Goal: Information Seeking & Learning: Learn about a topic

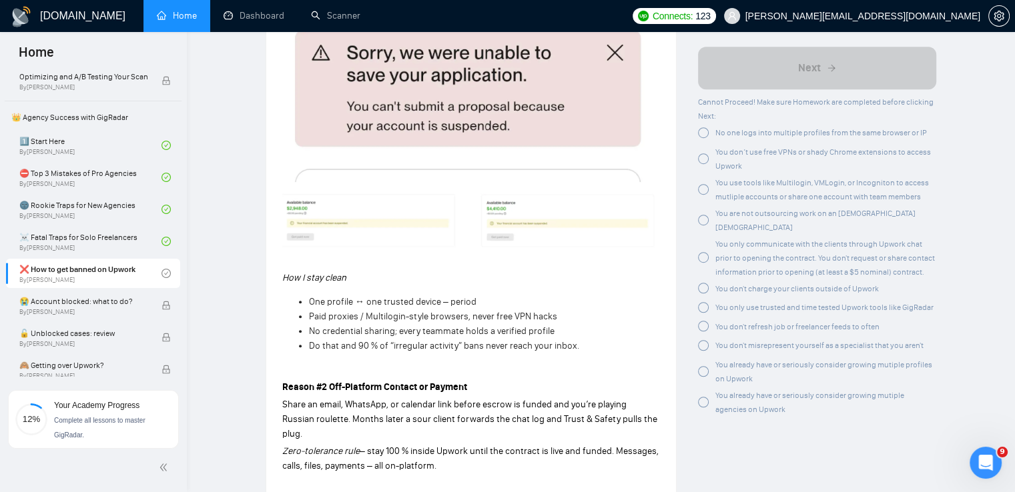
scroll to position [934, 0]
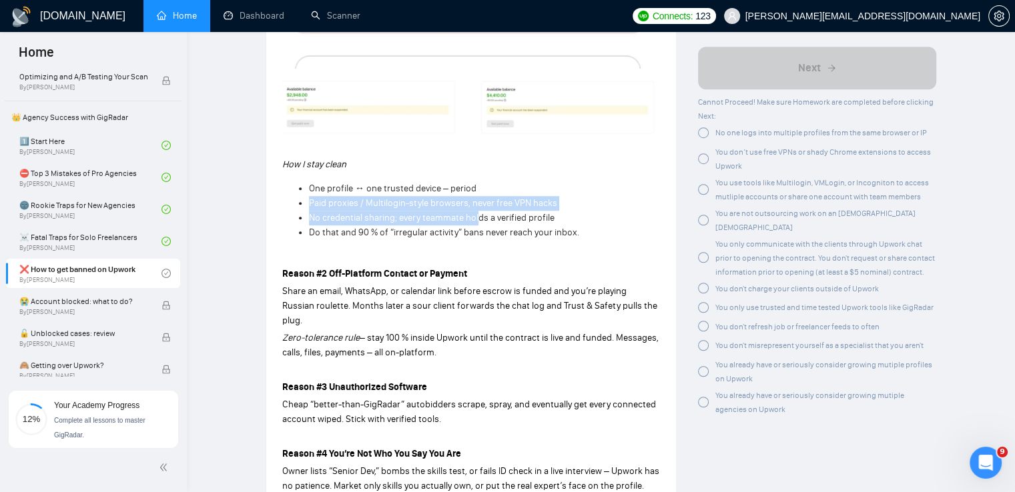
drag, startPoint x: 310, startPoint y: 207, endPoint x: 480, endPoint y: 220, distance: 170.6
click at [480, 220] on ul "One profile ↔ one trusted device – period Paid proxies / Multilogin-style brows…" at bounding box center [471, 210] width 378 height 59
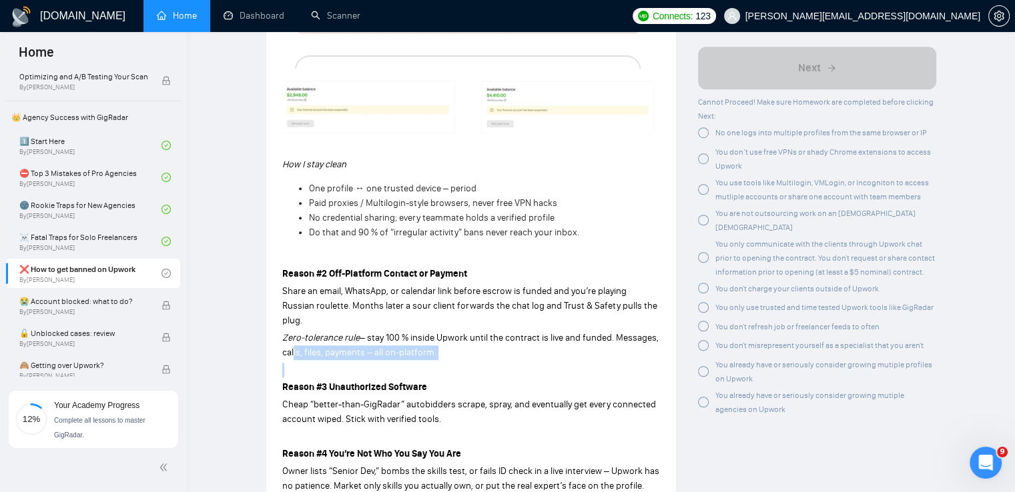
drag, startPoint x: 290, startPoint y: 342, endPoint x: 404, endPoint y: 348, distance: 114.9
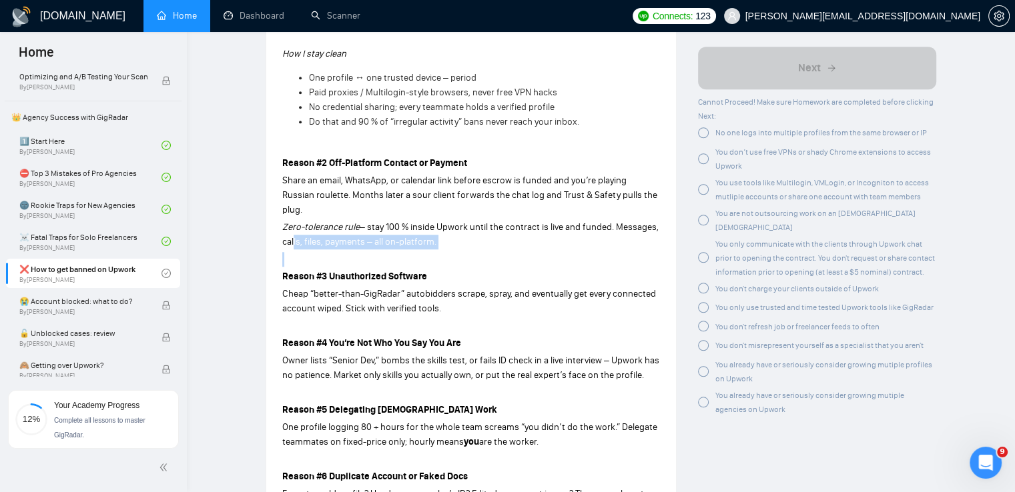
scroll to position [1068, 0]
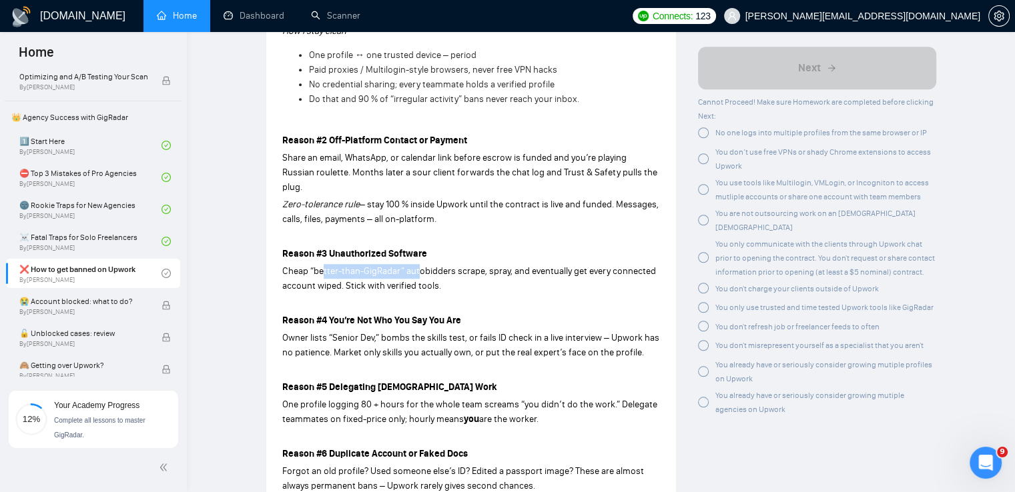
click at [418, 266] on span "Cheap “better-than-GigRadar” autobidders scrape, spray, and eventually get ever…" at bounding box center [469, 279] width 374 height 26
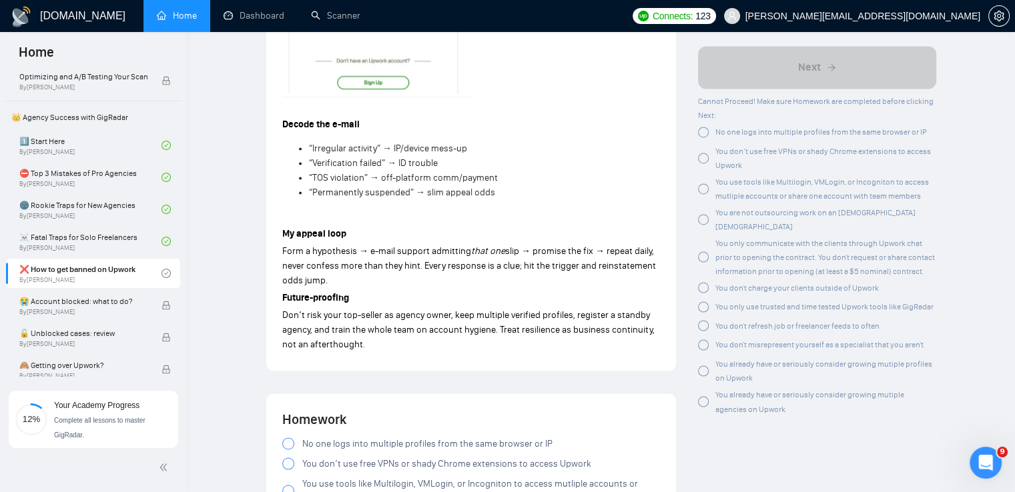
scroll to position [2269, 0]
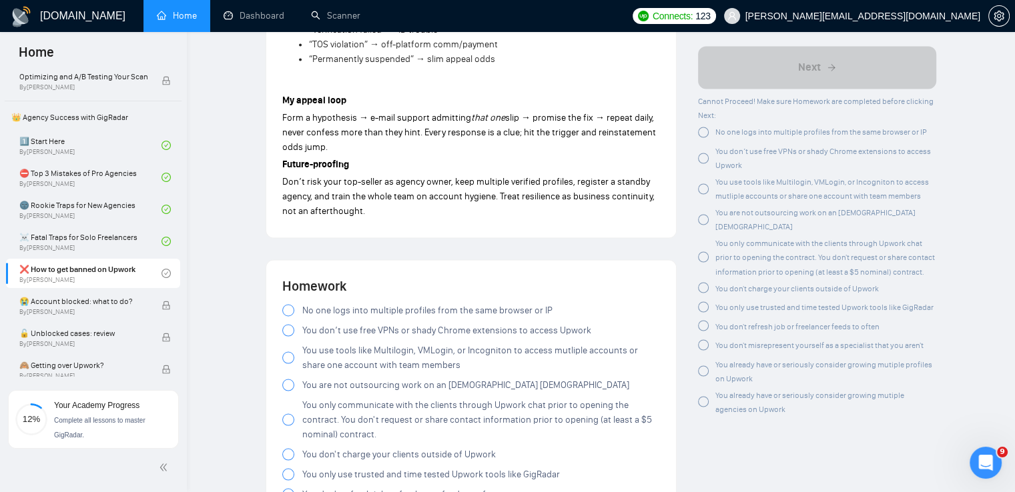
click at [388, 303] on span "No one logs into multiple profiles from the same browser or IP" at bounding box center [427, 310] width 250 height 15
click at [374, 323] on span "You don’t use free VPNs or shady Chrome extensions to access Upwork" at bounding box center [446, 330] width 289 height 15
click at [449, 344] on span "You use tools like Multilogin, VMLogin, or Incogniton to access mutliple accoun…" at bounding box center [481, 357] width 358 height 29
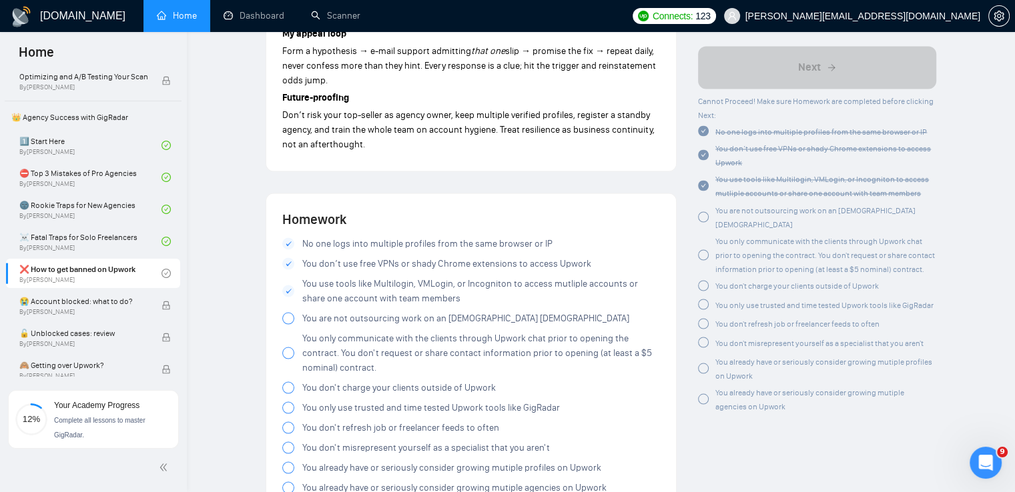
click at [415, 311] on span "You are not outsourcing work on an [DEMOGRAPHIC_DATA] [DEMOGRAPHIC_DATA]" at bounding box center [465, 318] width 327 height 15
click at [447, 340] on span "You only communicate with the clients through Upwork chat prior to opening the …" at bounding box center [481, 353] width 358 height 44
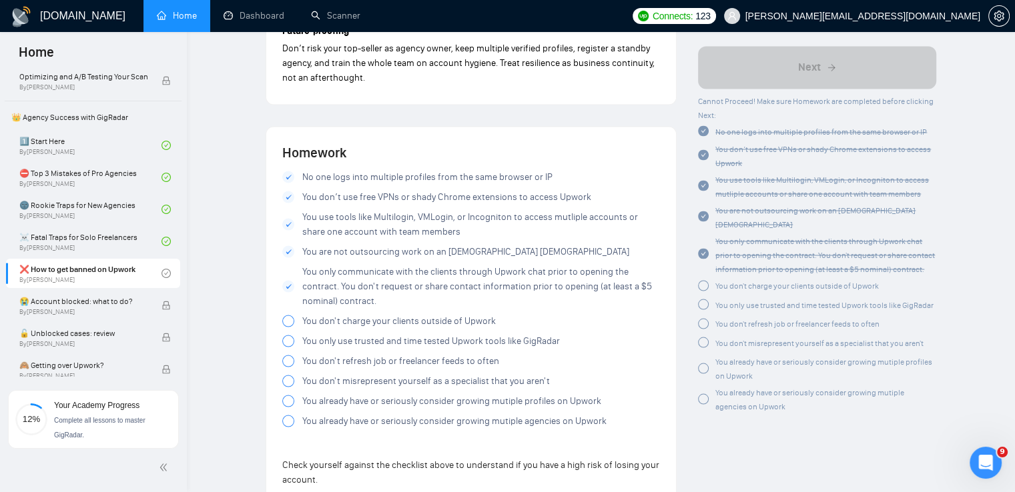
click at [410, 314] on span "You don't charge your clients outside of Upwork" at bounding box center [398, 321] width 193 height 15
click at [387, 334] on span "You only use trusted and time tested Upwork tools like GigRadar" at bounding box center [431, 341] width 258 height 15
click at [368, 354] on span "You don't refresh job or freelancer feeds to often" at bounding box center [400, 361] width 197 height 15
click at [451, 374] on span "You don't misrepresent yourself as a specialist that you aren't" at bounding box center [426, 381] width 248 height 15
click at [430, 394] on span "You already have or seriously consider growing mutiple profiles on Upwork" at bounding box center [451, 401] width 299 height 15
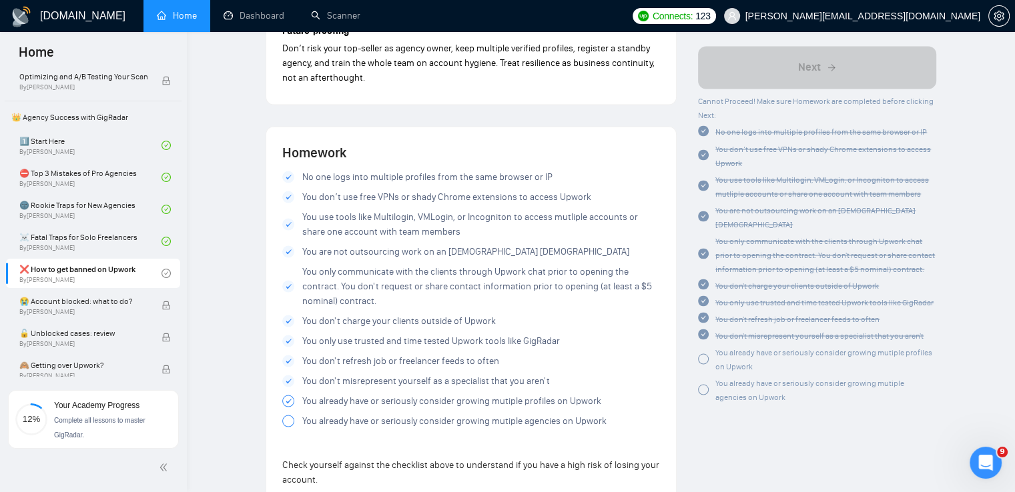
click at [414, 414] on span "You already have or seriously consider growing mutiple agencies on Upwork" at bounding box center [454, 421] width 304 height 15
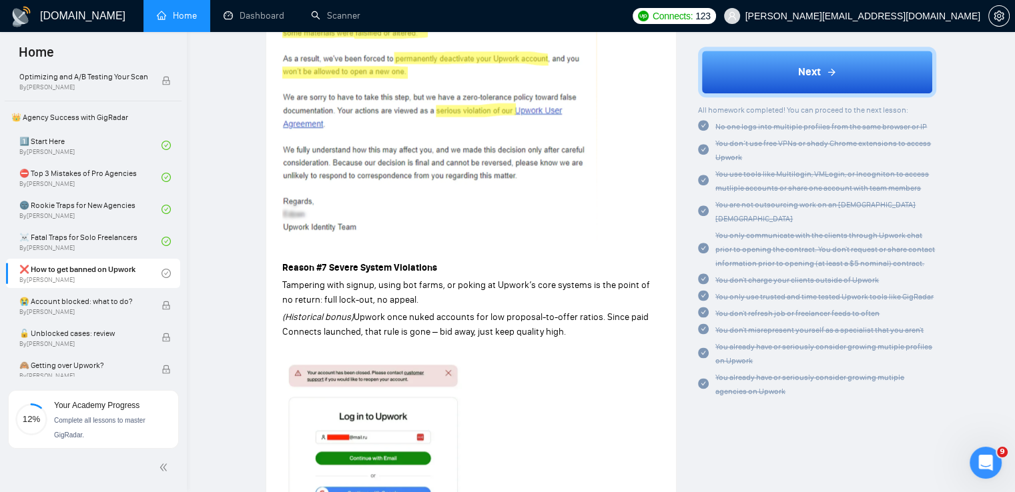
scroll to position [1228, 0]
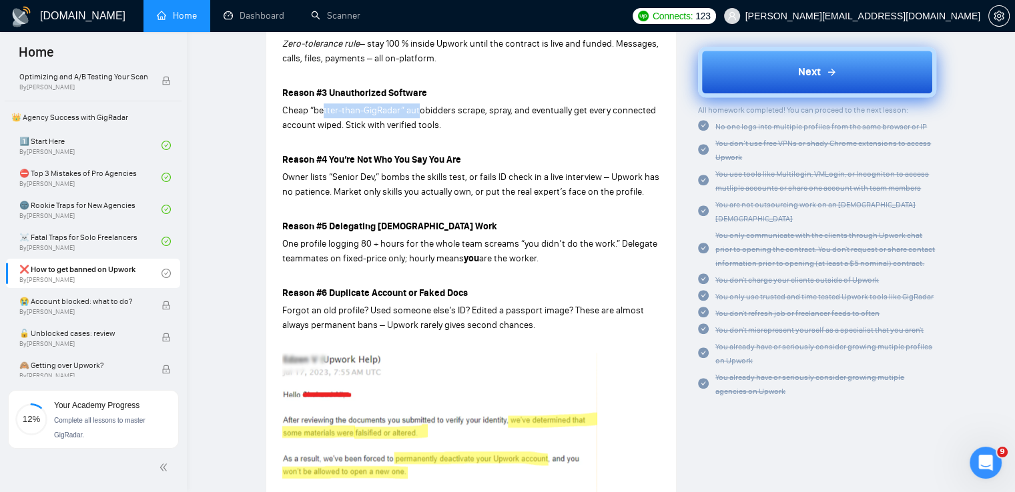
click at [795, 81] on button "Next" at bounding box center [817, 72] width 238 height 51
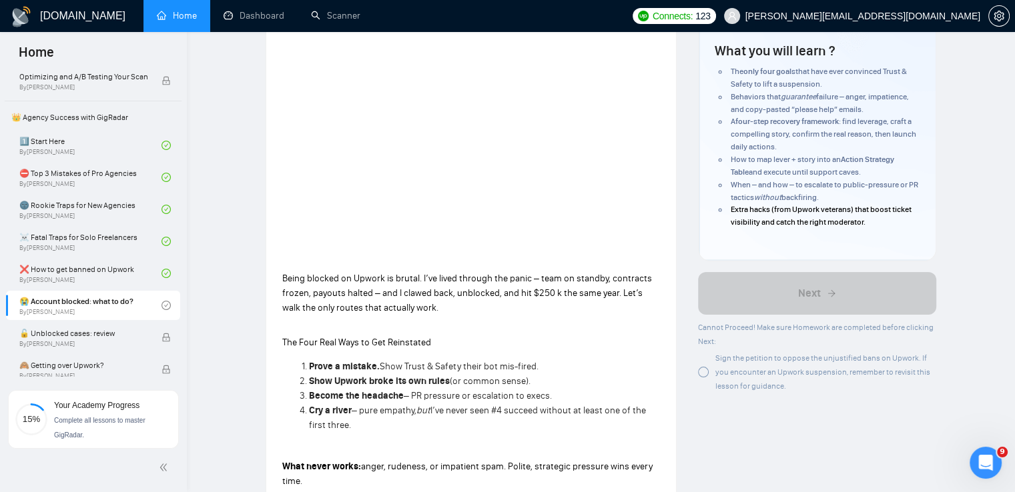
scroll to position [200, 0]
drag, startPoint x: 279, startPoint y: 340, endPoint x: 468, endPoint y: 349, distance: 189.1
click at [488, 340] on p "The Four Real Ways to Get Reinstated" at bounding box center [471, 343] width 378 height 15
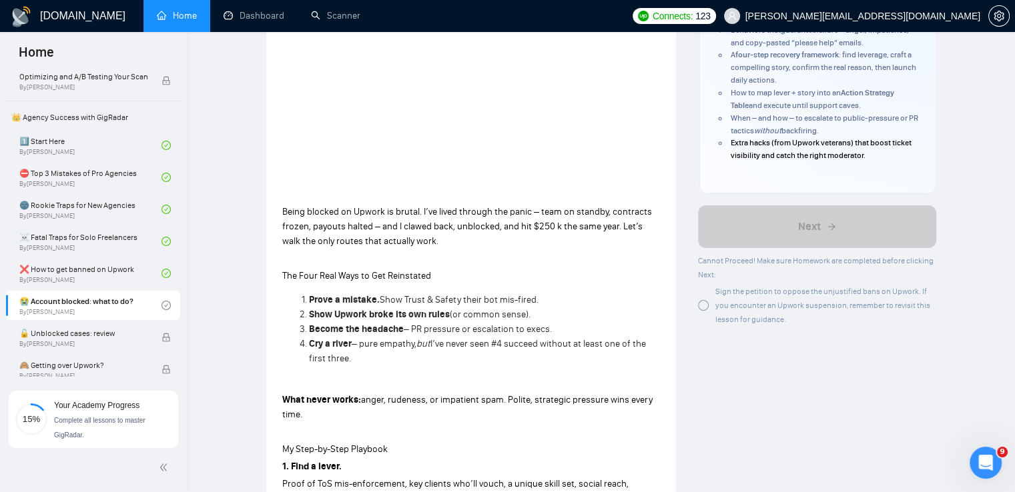
scroll to position [267, 0]
drag, startPoint x: 442, startPoint y: 408, endPoint x: 476, endPoint y: 409, distance: 34.0
click at [476, 409] on p "What never works: anger, rudeness, or impatient spam. Polite, strategic pressur…" at bounding box center [471, 408] width 378 height 29
click at [381, 428] on p at bounding box center [471, 433] width 378 height 15
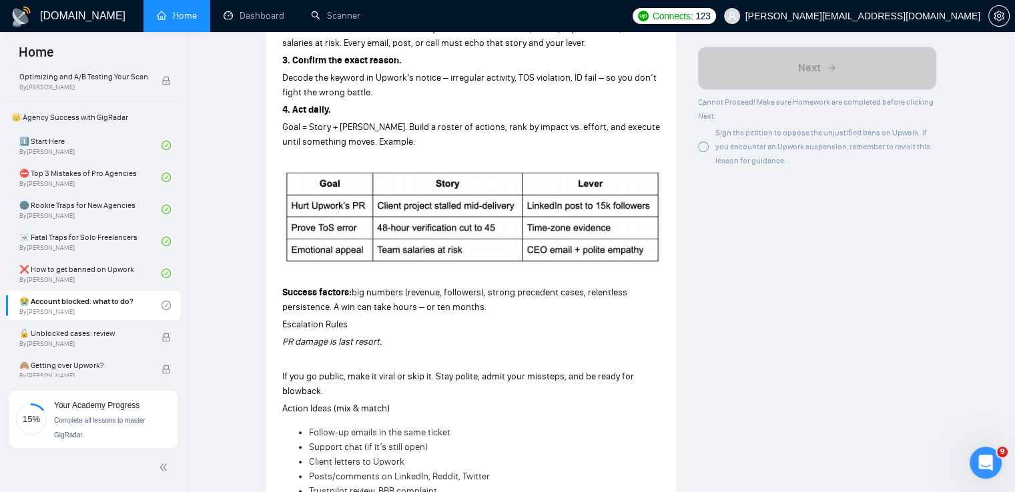
scroll to position [801, 0]
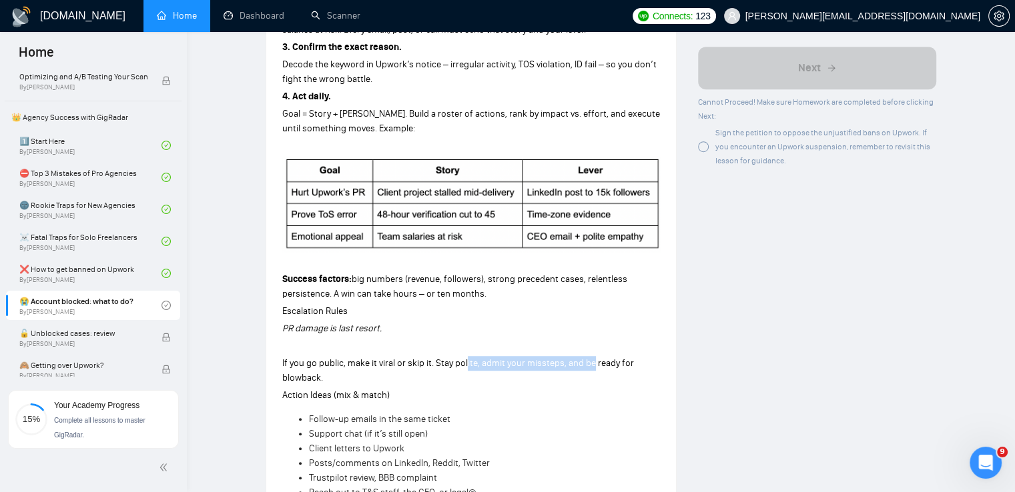
drag, startPoint x: 464, startPoint y: 364, endPoint x: 319, endPoint y: 359, distance: 145.5
click at [623, 366] on span "If you go public, make it viral or skip it. Stay polite, admit your missteps, a…" at bounding box center [458, 371] width 352 height 26
click at [354, 400] on span "Action Ideas (mix & match)" at bounding box center [335, 395] width 107 height 11
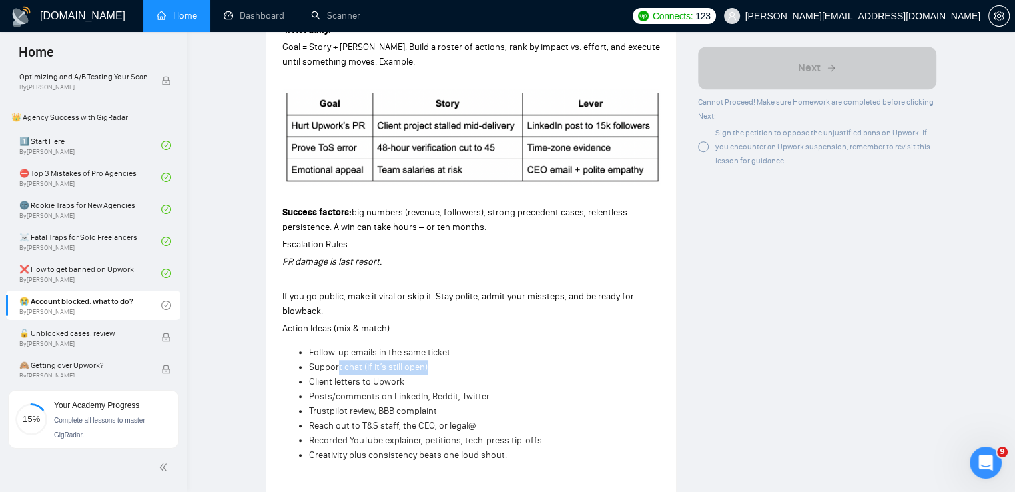
click at [443, 369] on li "Support chat (if it’s still open)" at bounding box center [484, 367] width 351 height 15
drag, startPoint x: 310, startPoint y: 383, endPoint x: 339, endPoint y: 404, distance: 35.9
click at [422, 394] on ul "Follow-up emails in the same ticket Support chat (if it’s still open) Client le…" at bounding box center [471, 404] width 378 height 117
click at [472, 380] on li "Client letters to Upwork" at bounding box center [484, 382] width 351 height 15
drag, startPoint x: 384, startPoint y: 400, endPoint x: 364, endPoint y: 417, distance: 26.5
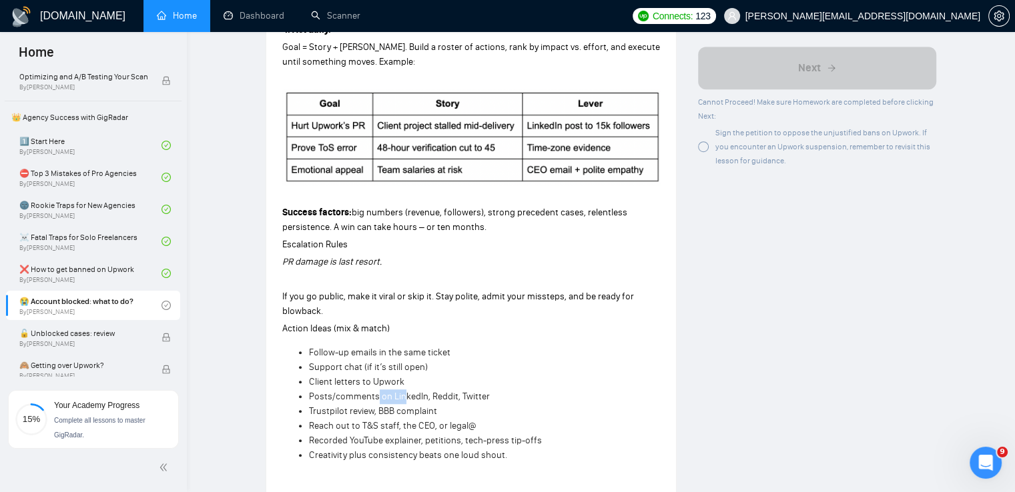
click at [494, 406] on ul "Follow-up emails in the same ticket Support chat (if it’s still open) Client le…" at bounding box center [471, 404] width 378 height 117
click at [504, 382] on li "Client letters to Upwork" at bounding box center [484, 382] width 351 height 15
drag, startPoint x: 396, startPoint y: 426, endPoint x: 460, endPoint y: 424, distance: 63.4
click at [460, 424] on span "Reach out to T&S staff, the CEO, or legal@" at bounding box center [392, 425] width 167 height 11
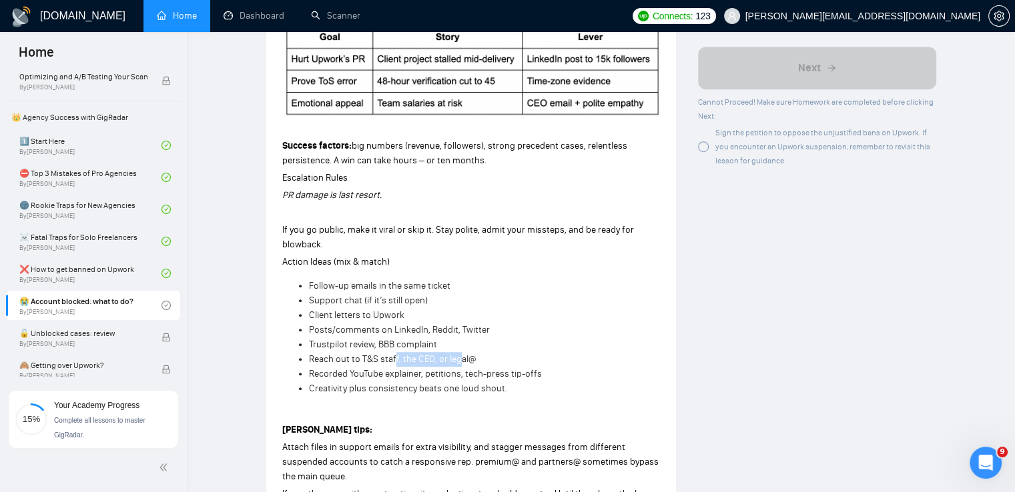
scroll to position [1001, 0]
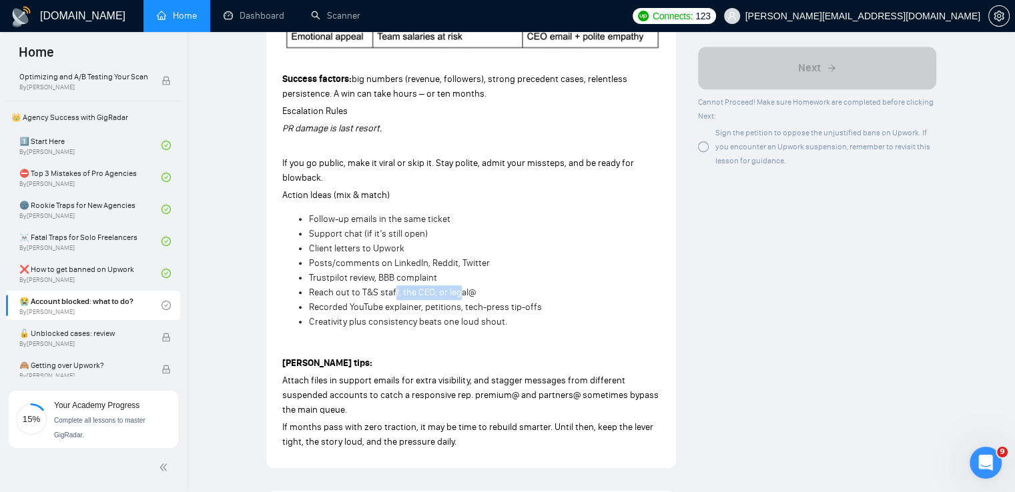
drag, startPoint x: 419, startPoint y: 397, endPoint x: 621, endPoint y: 367, distance: 204.4
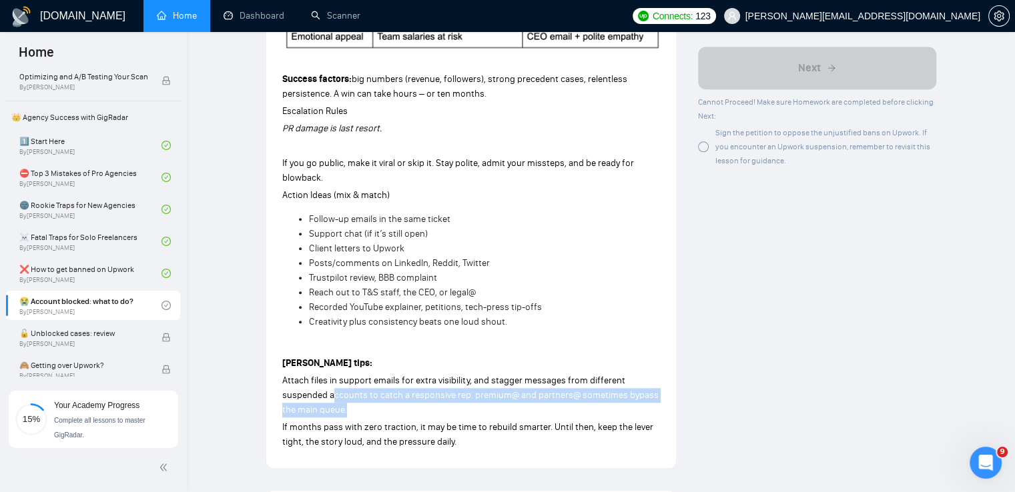
drag, startPoint x: 338, startPoint y: 394, endPoint x: 584, endPoint y: 408, distance: 246.6
click at [605, 408] on p "Attach files in support emails for extra visibility, and stagger messages from …" at bounding box center [471, 396] width 378 height 44
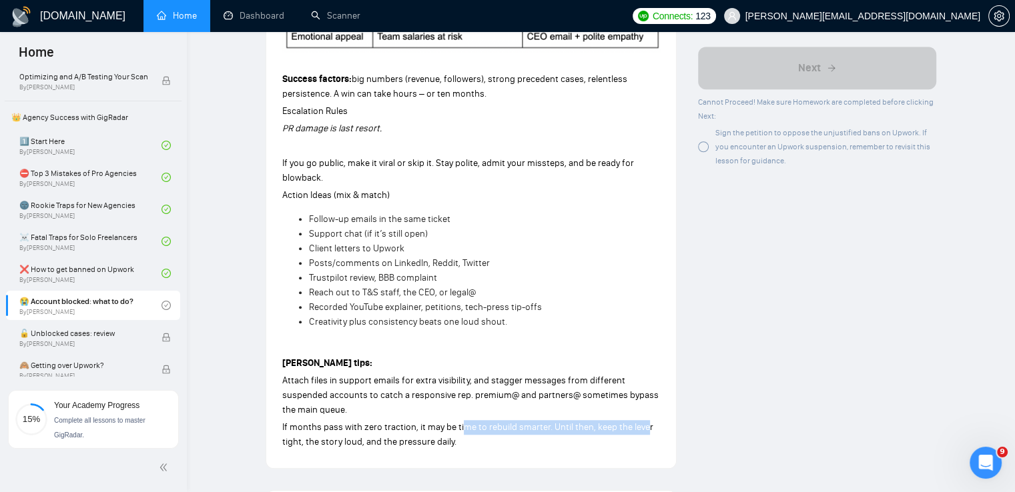
drag, startPoint x: 478, startPoint y: 426, endPoint x: 645, endPoint y: 430, distance: 166.9
click at [645, 430] on span "If months pass with zero traction, it may be time to rebuild smarter. Until the…" at bounding box center [467, 435] width 371 height 26
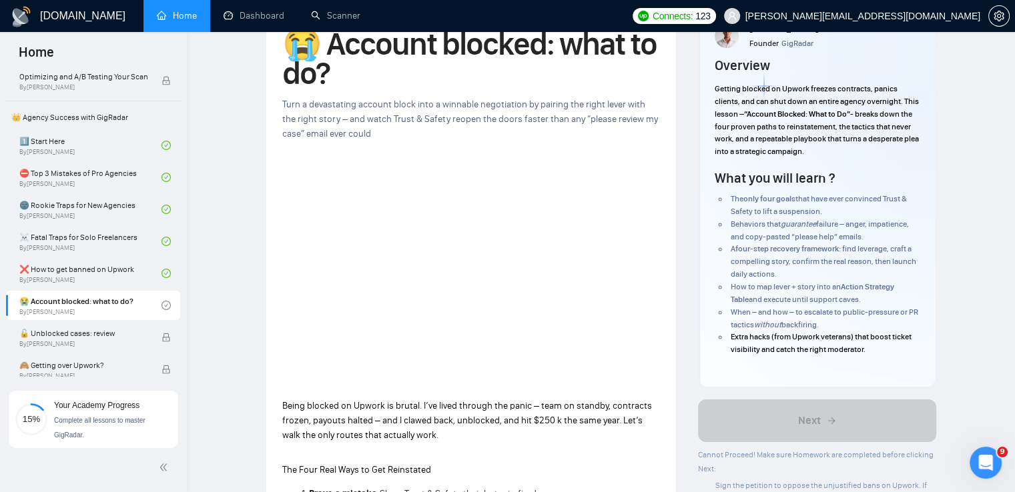
scroll to position [67, 0]
